Goal: Information Seeking & Learning: Find specific fact

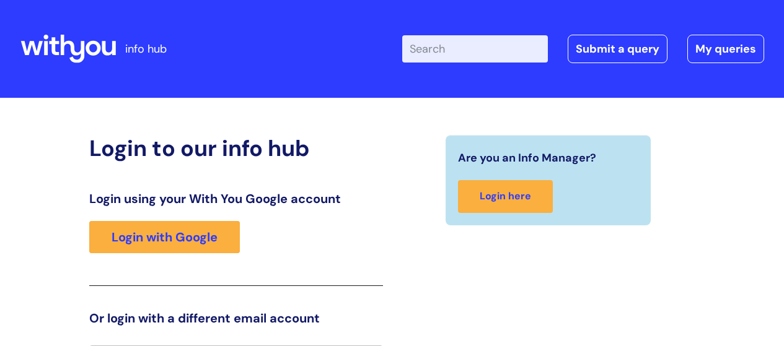
scroll to position [27, 0]
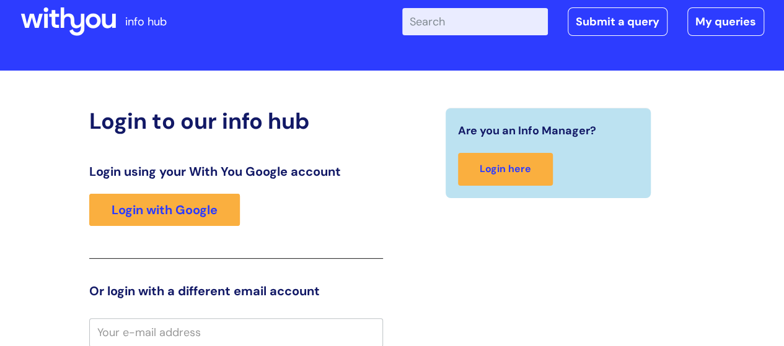
click at [458, 20] on input "Enter your search term here..." at bounding box center [475, 21] width 146 height 27
type input "expenses"
click button "Search" at bounding box center [0, 0] width 0 height 0
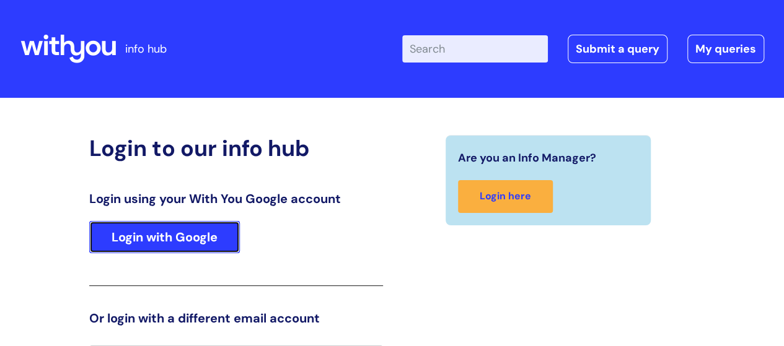
click at [165, 242] on link "Login with Google" at bounding box center [164, 237] width 151 height 32
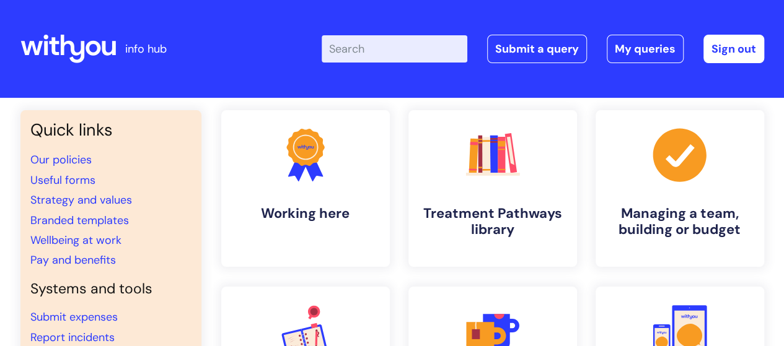
click at [394, 58] on input "Enter your search term here..." at bounding box center [394, 48] width 146 height 27
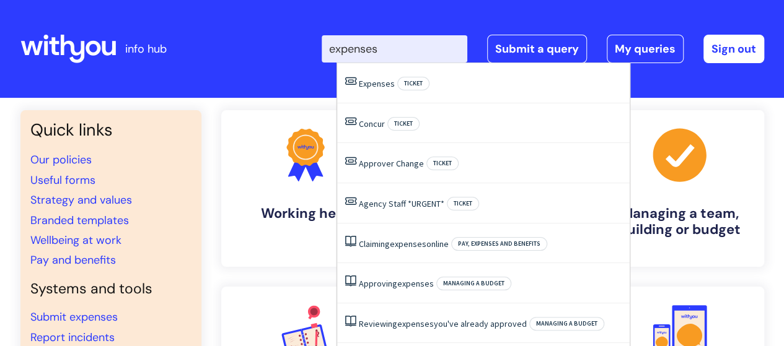
type input "expenses"
click button "Search" at bounding box center [0, 0] width 0 height 0
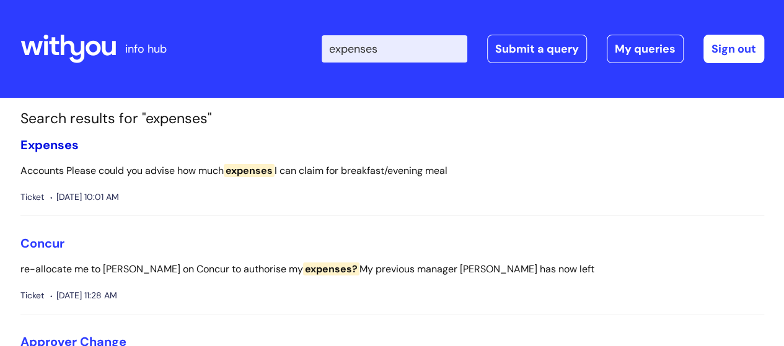
click at [65, 144] on span "Expenses" at bounding box center [49, 145] width 58 height 16
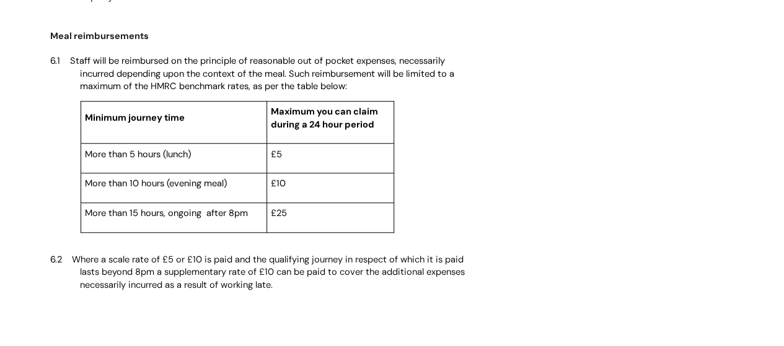
scroll to position [2849, 0]
